Goal: Information Seeking & Learning: Find specific fact

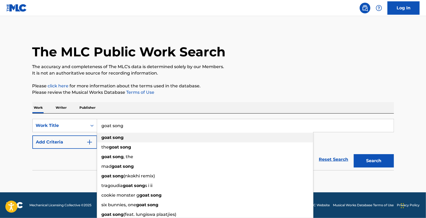
type input "goat song"
click at [123, 140] on strong "song" at bounding box center [118, 137] width 11 height 5
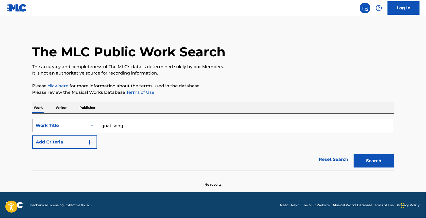
click at [93, 144] on img "Search Form" at bounding box center [89, 142] width 6 height 6
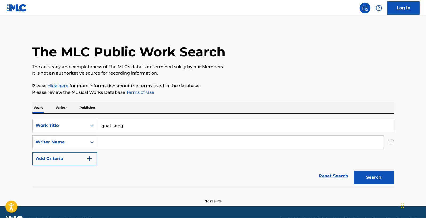
click at [106, 142] on input "Search Form" at bounding box center [240, 142] width 287 height 13
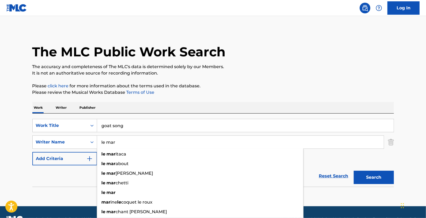
type input "le mar"
click at [354, 171] on button "Search" at bounding box center [374, 177] width 40 height 13
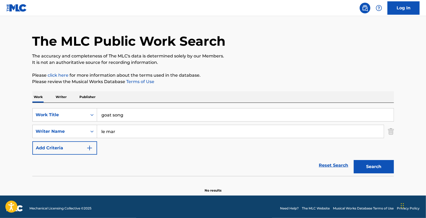
scroll to position [14, 0]
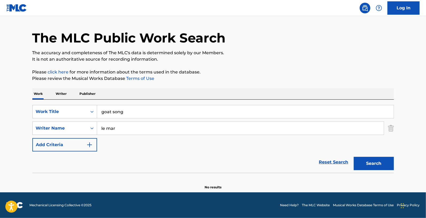
drag, startPoint x: 132, startPoint y: 126, endPoint x: 144, endPoint y: 118, distance: 15.1
click at [89, 126] on div "SearchWithCriteriaceebf4e5-1a01-4396-ab3a-f7a2bef916db Writer Name le mar" at bounding box center [212, 128] width 361 height 13
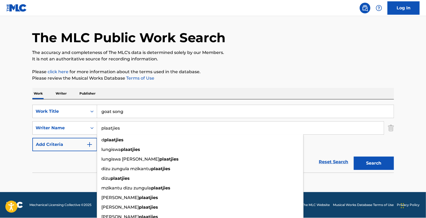
type input "plaatjies"
click at [354, 157] on button "Search" at bounding box center [374, 163] width 40 height 13
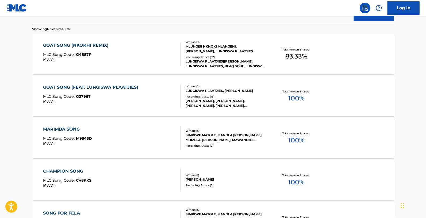
scroll to position [162, 0]
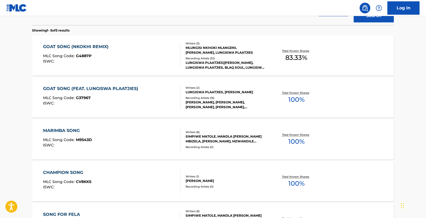
click at [209, 93] on div "LUNGISWA PLAATJIES, [PERSON_NAME]" at bounding box center [226, 92] width 81 height 5
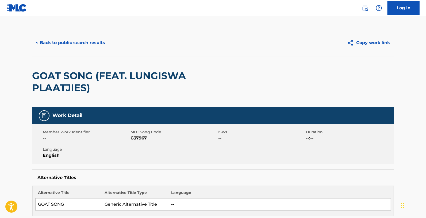
click at [375, 44] on button "Copy work link" at bounding box center [368, 42] width 51 height 13
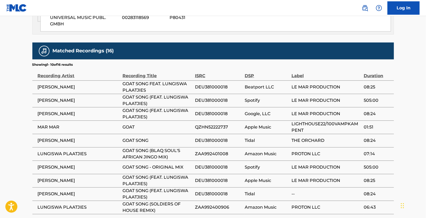
scroll to position [416, 0]
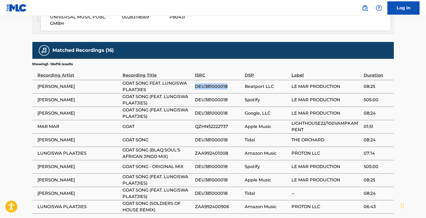
drag, startPoint x: 197, startPoint y: 66, endPoint x: 234, endPoint y: 67, distance: 37.7
click at [234, 83] on span "DEU381000018" at bounding box center [218, 86] width 47 height 6
copy span "DEU381000018"
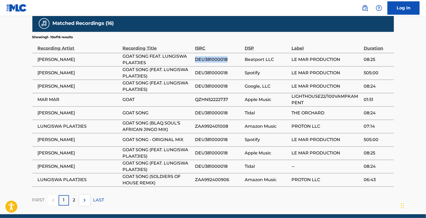
scroll to position [443, 0]
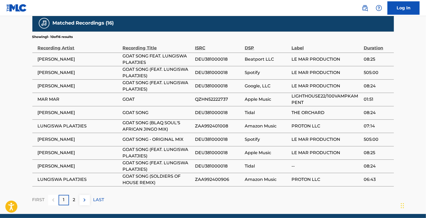
click at [73, 197] on p "2" at bounding box center [74, 200] width 2 height 6
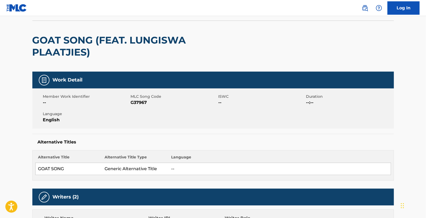
scroll to position [0, 0]
